Goal: Information Seeking & Learning: Learn about a topic

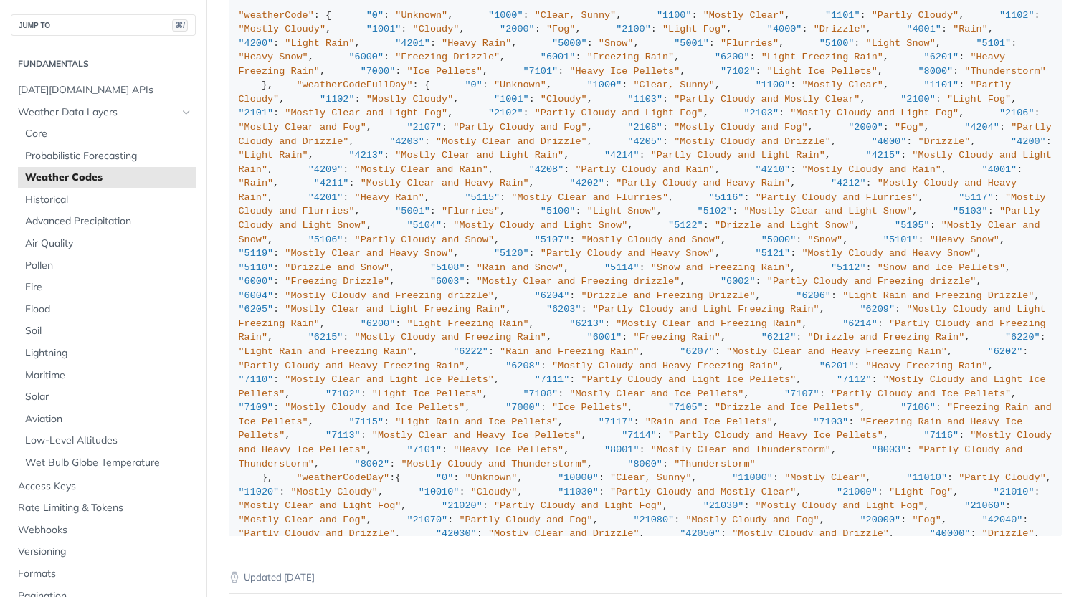
scroll to position [881, 0]
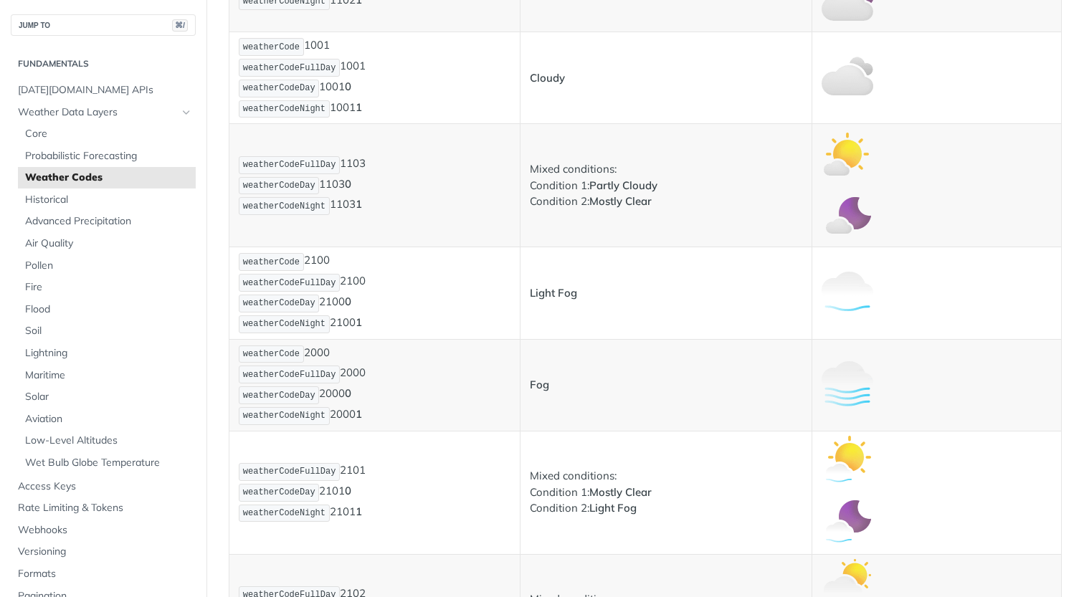
click at [232, 167] on td "weatherCodeFullDay 1103 weatherCodeDay 1103 0 weatherCodeNight 1103 1" at bounding box center [375, 185] width 291 height 123
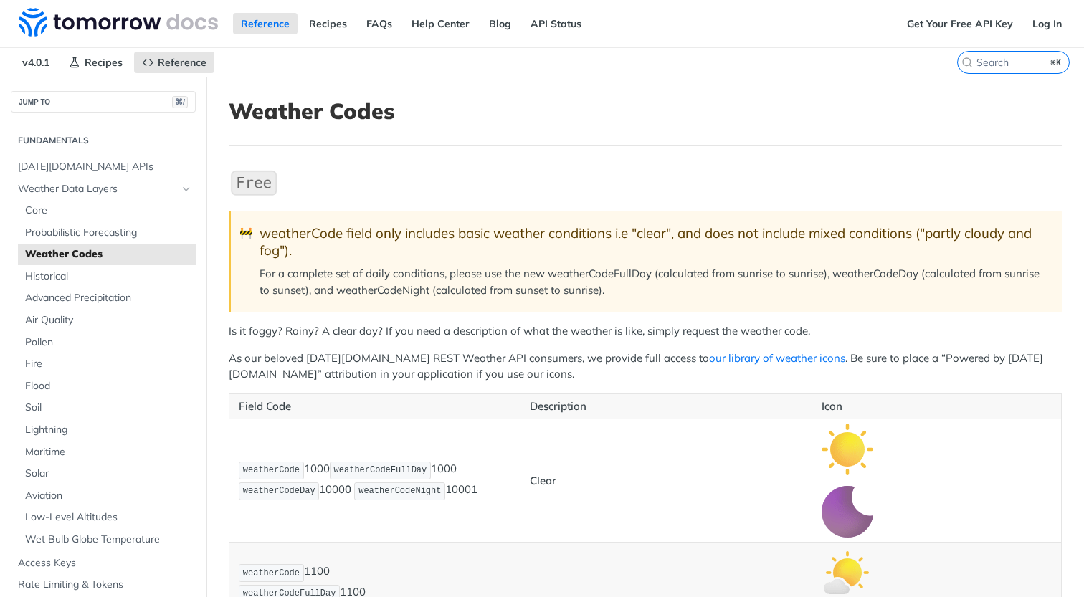
scroll to position [0, 0]
drag, startPoint x: 242, startPoint y: 333, endPoint x: 470, endPoint y: 332, distance: 228.1
click at [470, 332] on p "Is it foggy? Rainy? A clear day? If you need a description of what the weather …" at bounding box center [645, 331] width 833 height 16
click at [465, 283] on p "For a complete set of daily conditions, please use the new weatherCodeFullDay (…" at bounding box center [654, 282] width 788 height 32
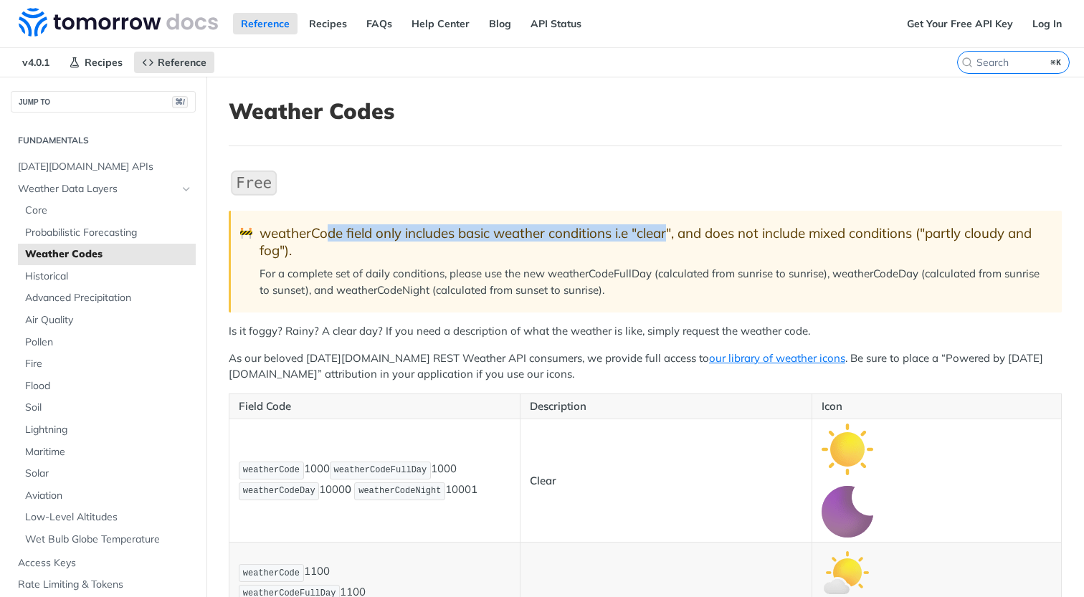
drag, startPoint x: 330, startPoint y: 232, endPoint x: 668, endPoint y: 232, distance: 338.5
click at [670, 232] on div "weatherCode field only includes basic weather conditions i.e "clear", and does …" at bounding box center [654, 242] width 788 height 34
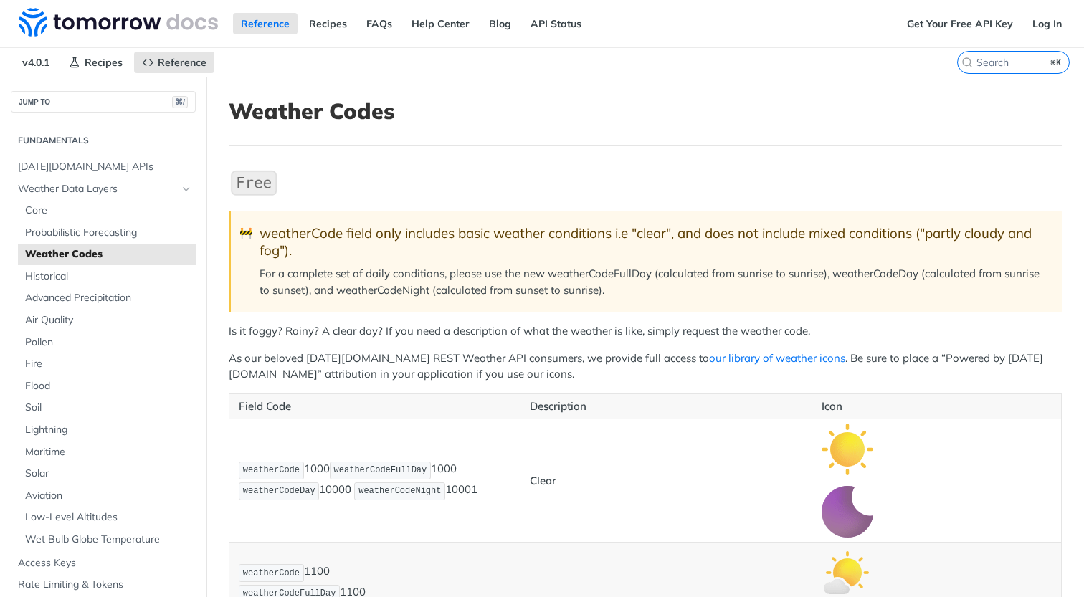
click at [717, 232] on div "weatherCode field only includes basic weather conditions i.e "clear", and does …" at bounding box center [654, 242] width 788 height 34
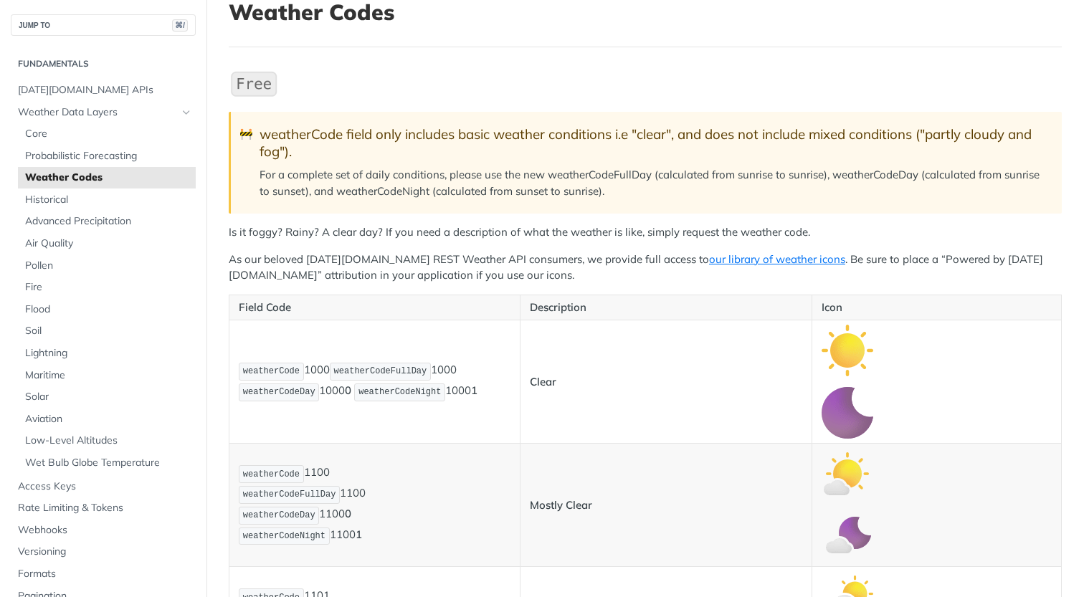
scroll to position [127, 0]
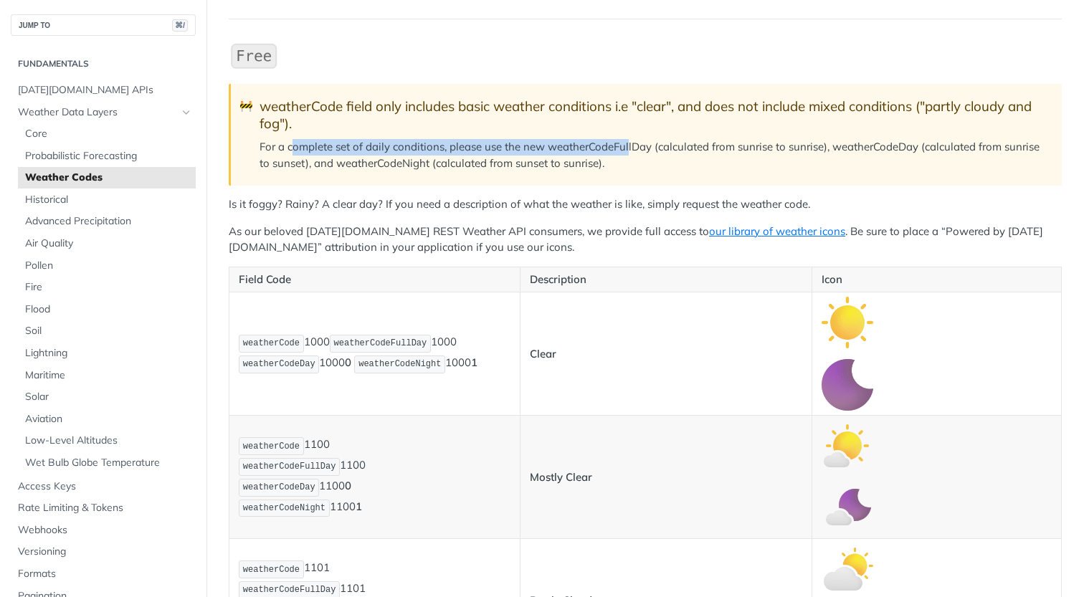
drag, startPoint x: 291, startPoint y: 146, endPoint x: 636, endPoint y: 148, distance: 345.0
click at [635, 148] on p "For a complete set of daily conditions, please use the new weatherCodeFullDay (…" at bounding box center [654, 155] width 788 height 32
click at [590, 167] on p "For a complete set of daily conditions, please use the new weatherCodeFullDay (…" at bounding box center [654, 155] width 788 height 32
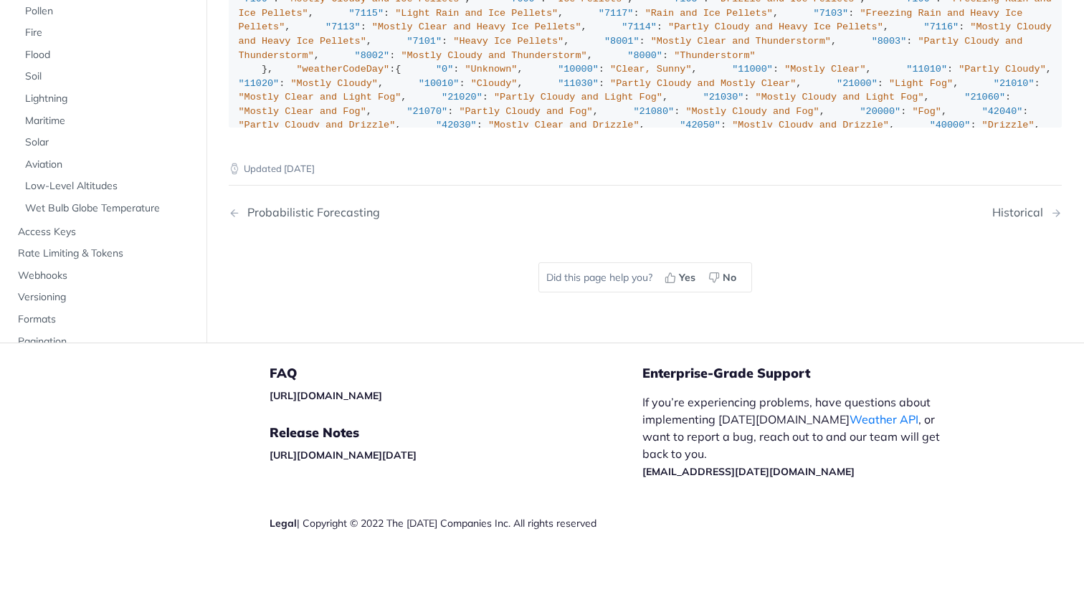
scroll to position [10953, 0]
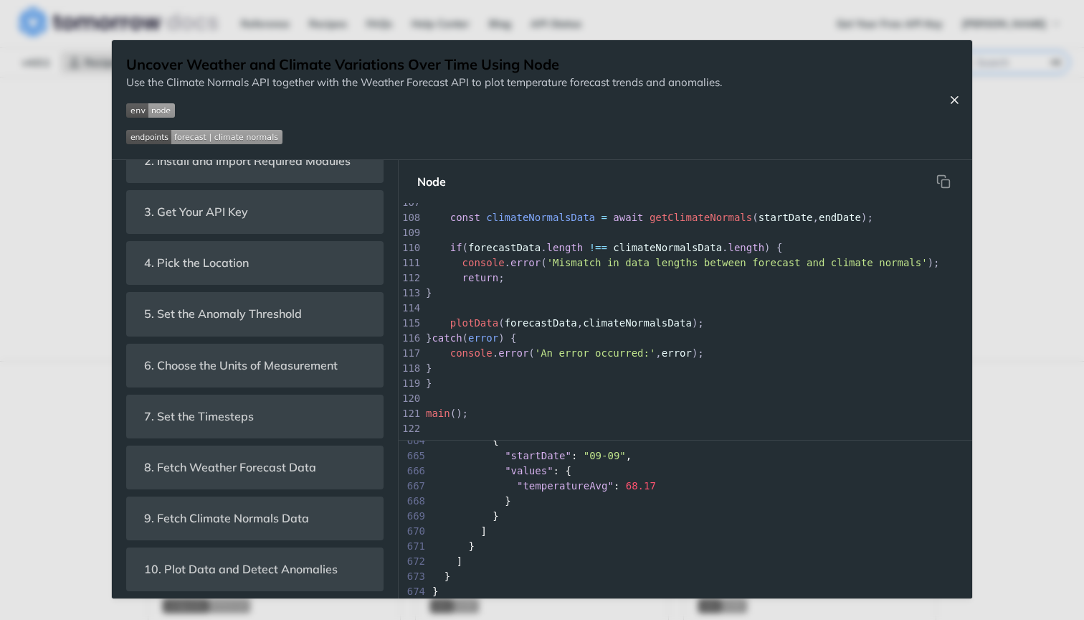
click at [955, 98] on icon "Close Recipe" at bounding box center [954, 99] width 13 height 13
